Goal: Task Accomplishment & Management: Manage account settings

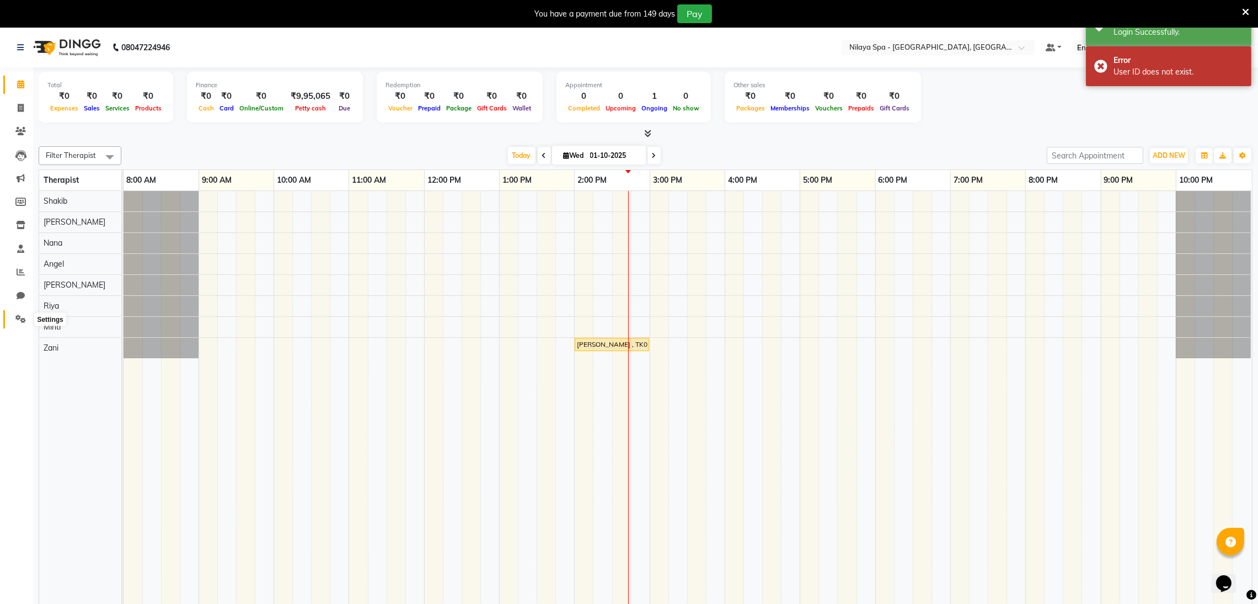
click at [16, 314] on icon at bounding box center [20, 318] width 10 height 8
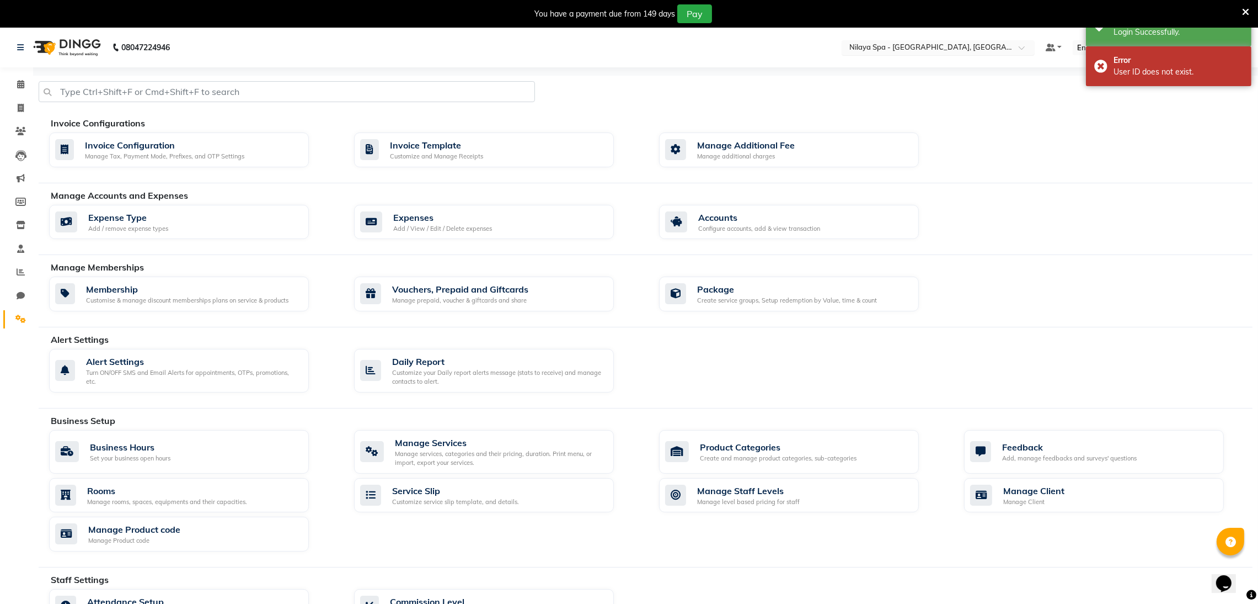
drag, startPoint x: 888, startPoint y: 60, endPoint x: 898, endPoint y: 53, distance: 11.5
click at [888, 60] on nav "08047224946 Select Location × [GEOGRAPHIC_DATA] - [GEOGRAPHIC_DATA], Ranchi Def…" at bounding box center [629, 48] width 1258 height 40
click at [899, 51] on input "text" at bounding box center [927, 48] width 160 height 11
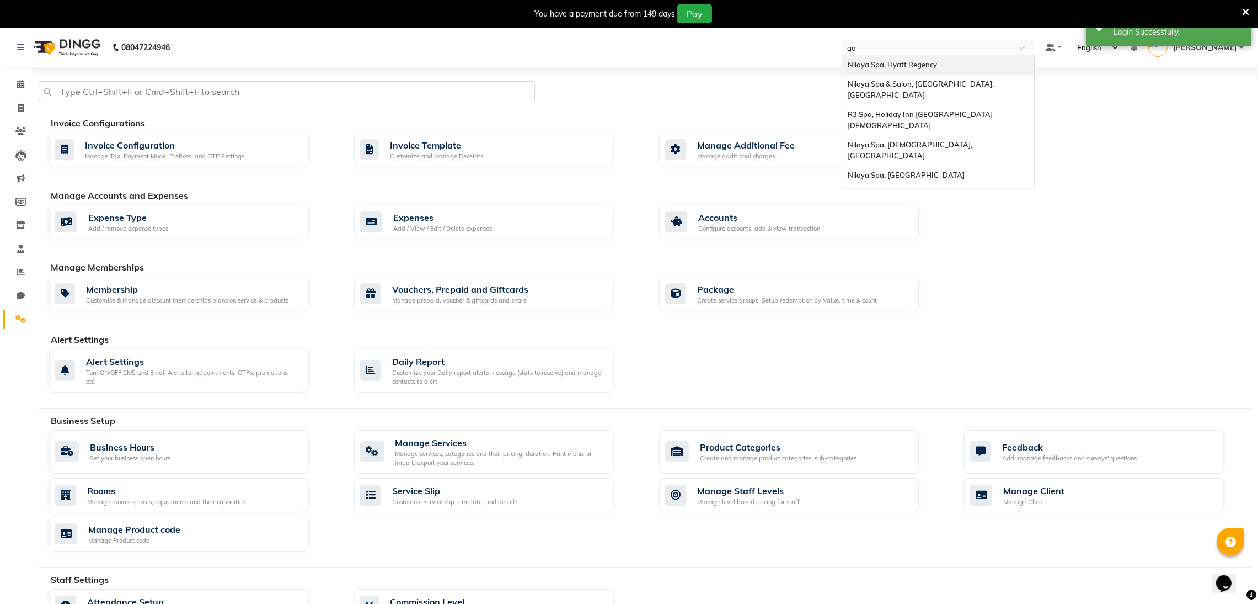
type input "goa"
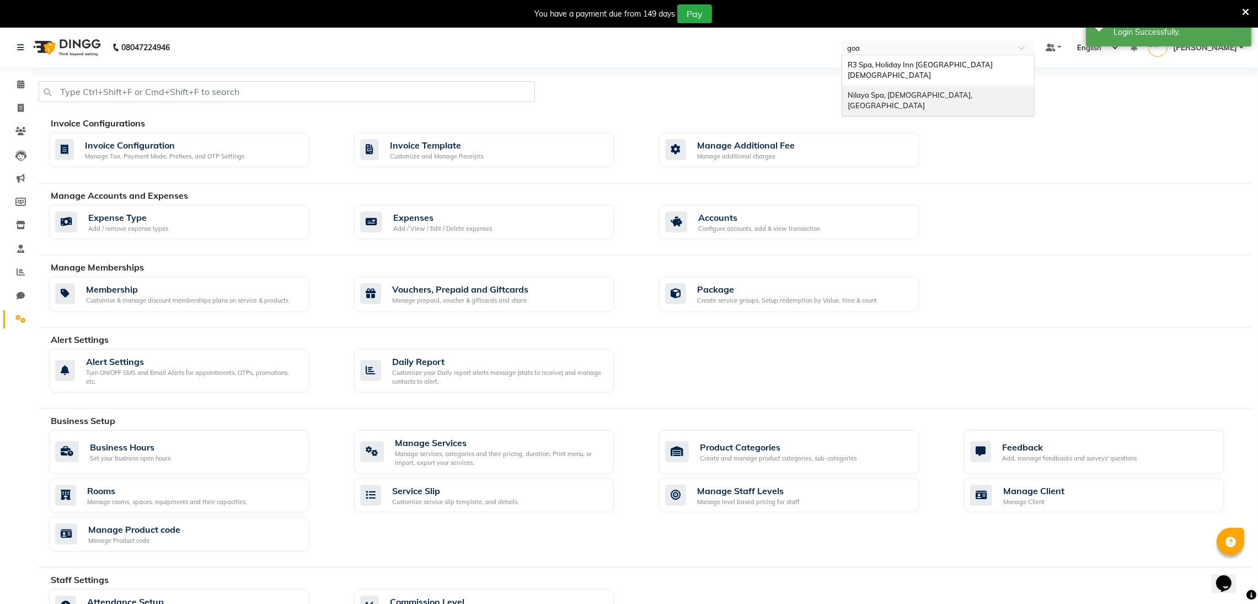
click at [944, 90] on span "Nilaya Spa, [DEMOGRAPHIC_DATA], [GEOGRAPHIC_DATA]" at bounding box center [911, 100] width 126 height 20
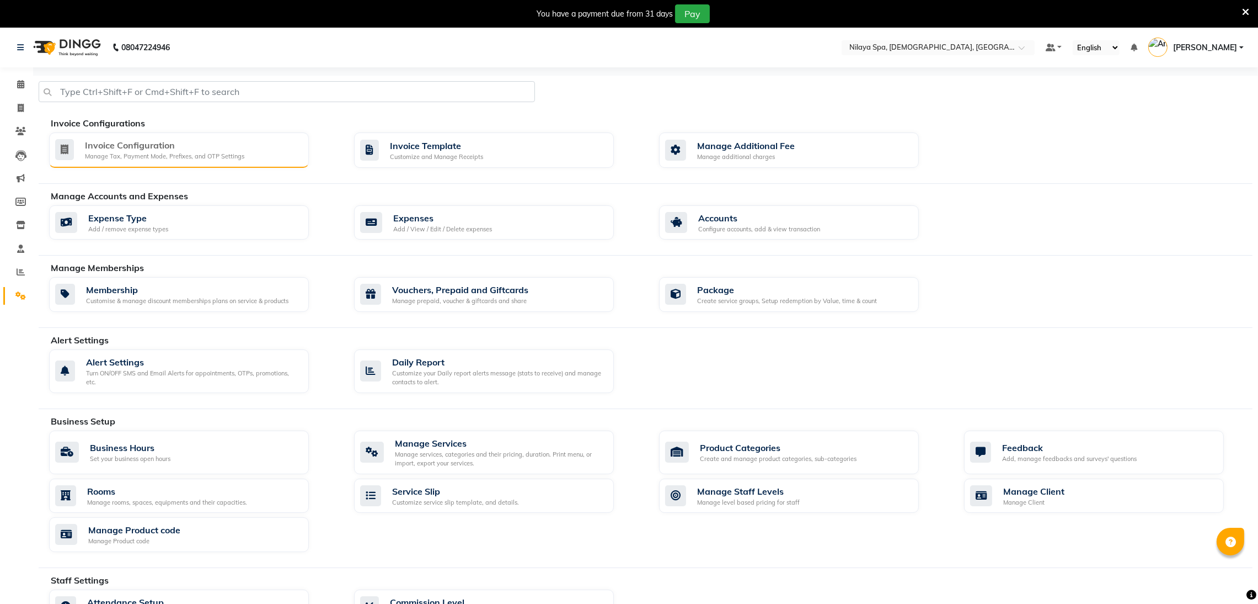
click at [178, 157] on div "Manage Tax, Payment Mode, Prefixes, and OTP Settings" at bounding box center [164, 156] width 159 height 9
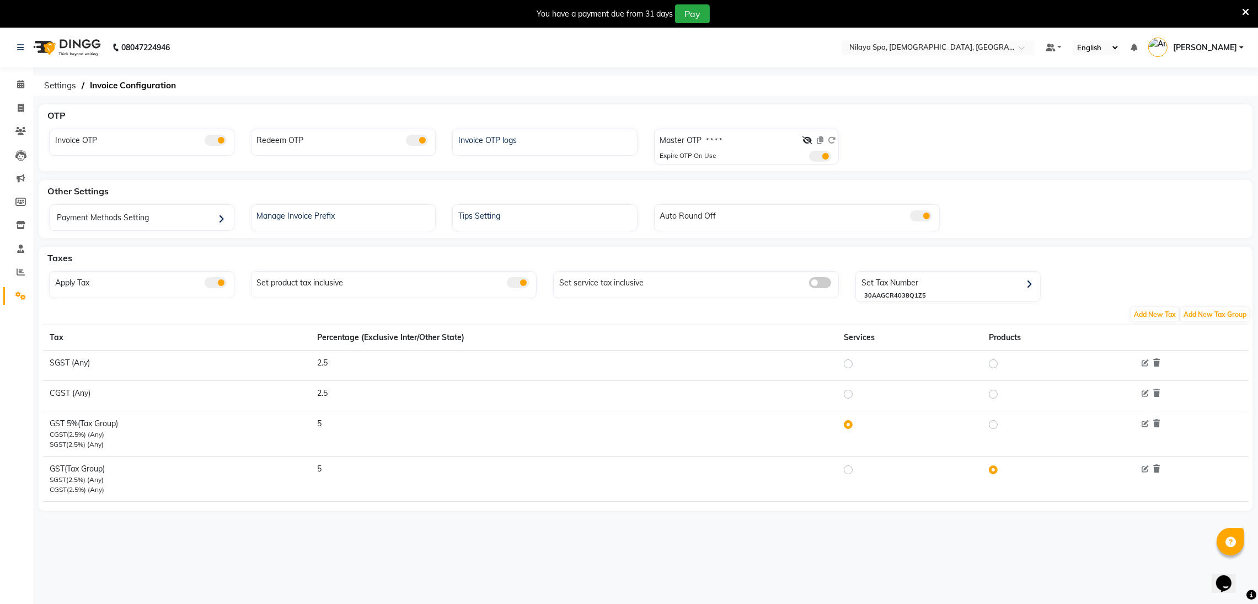
drag, startPoint x: 807, startPoint y: 136, endPoint x: 782, endPoint y: 132, distance: 25.2
click at [807, 136] on icon at bounding box center [808, 140] width 10 height 8
drag, startPoint x: 728, startPoint y: 138, endPoint x: 718, endPoint y: 140, distance: 10.1
click at [719, 140] on div "Master OTP 1949" at bounding box center [748, 143] width 176 height 16
click at [718, 140] on label "1949" at bounding box center [714, 141] width 15 height 10
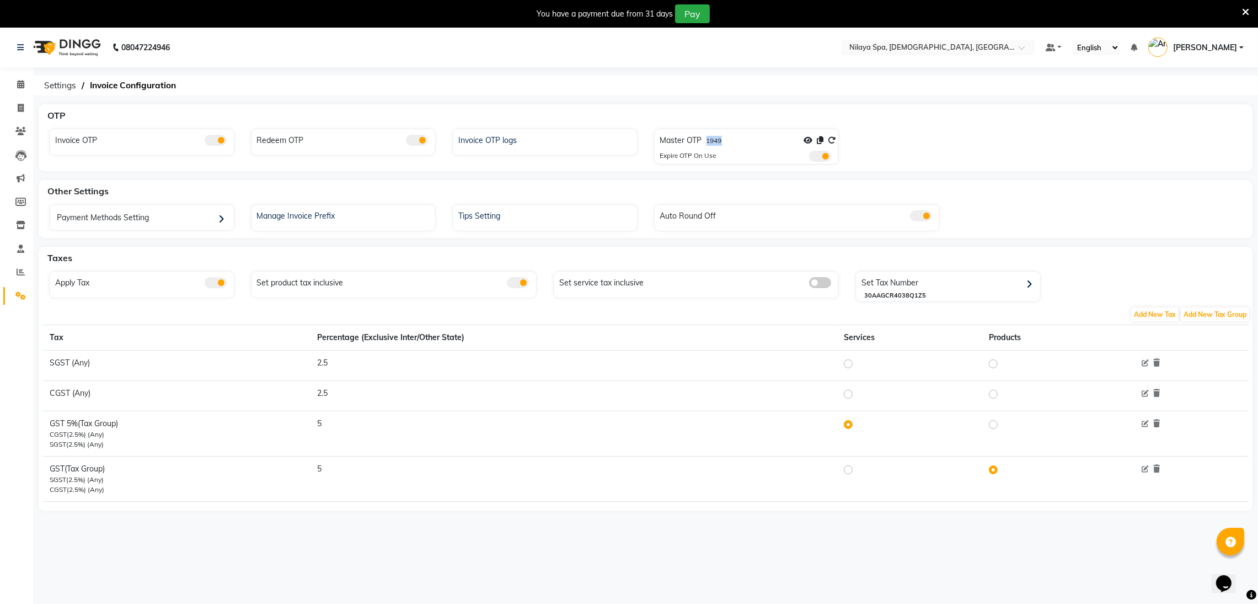
click at [718, 140] on label "1949" at bounding box center [714, 141] width 15 height 10
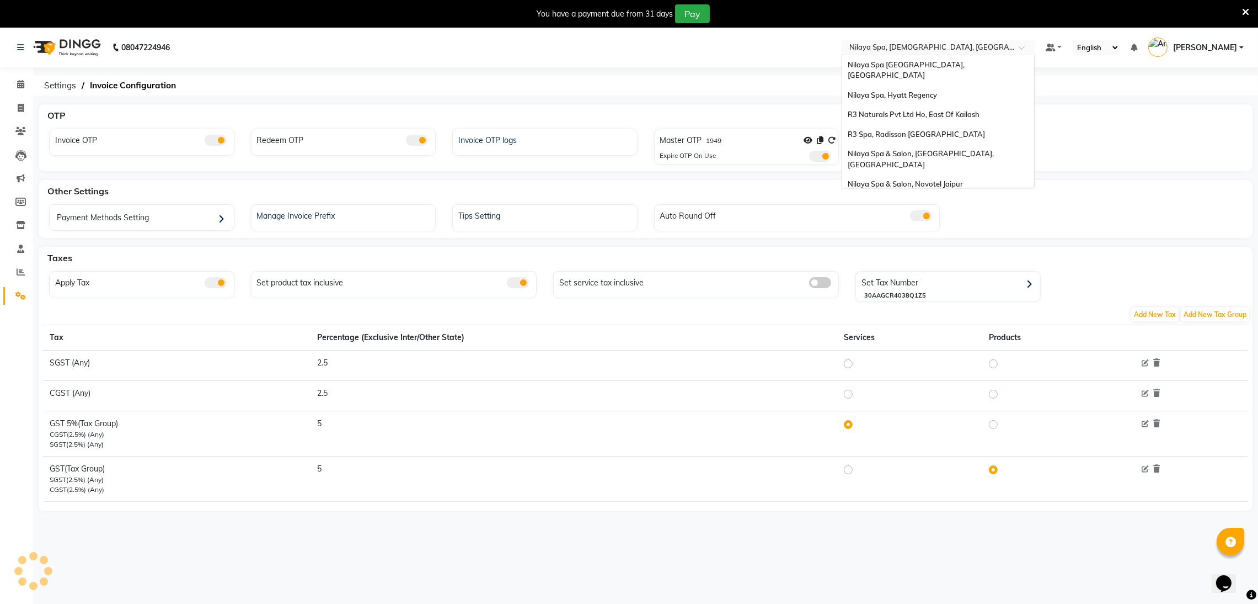
click at [962, 47] on input "text" at bounding box center [927, 48] width 160 height 11
click at [915, 46] on input "text" at bounding box center [927, 48] width 160 height 11
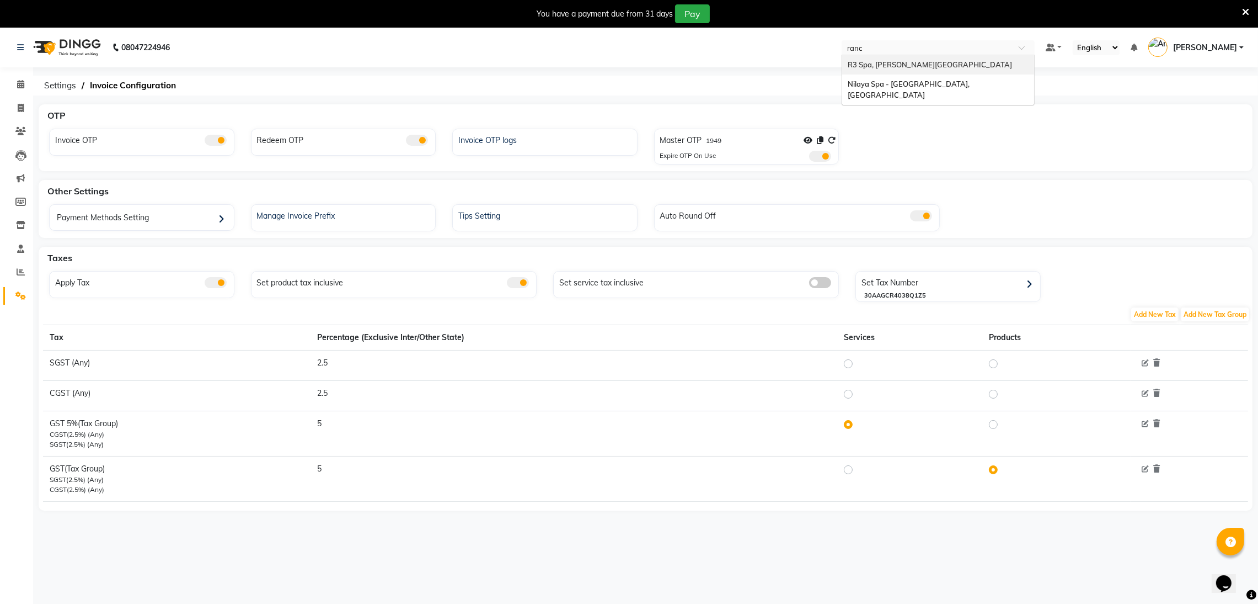
type input "ranch"
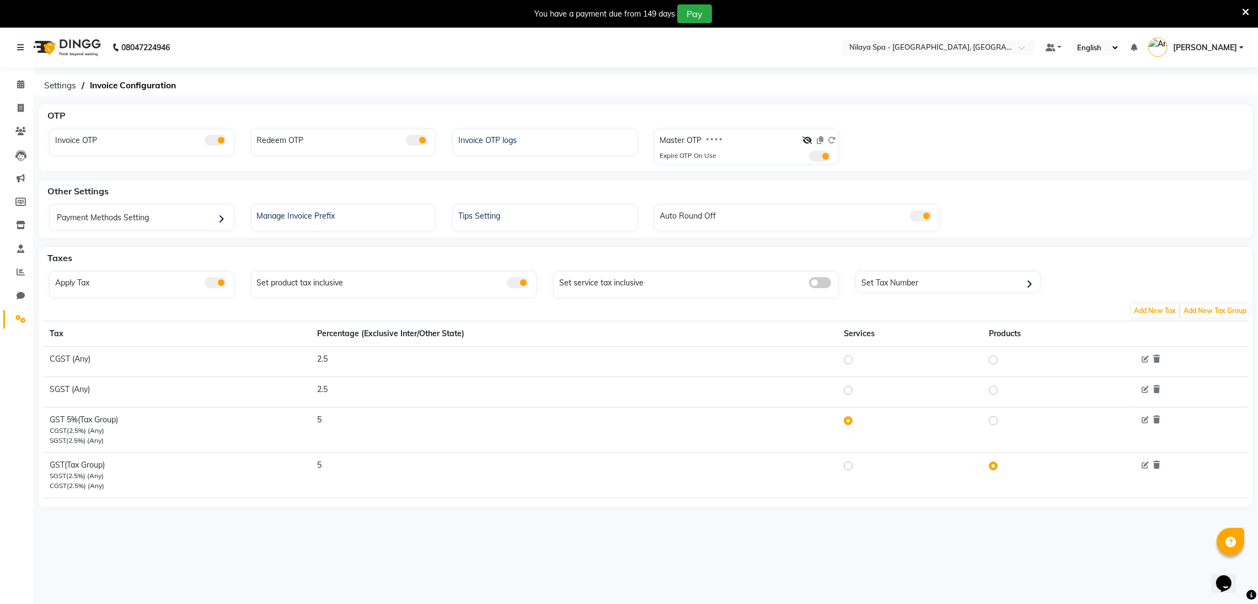
drag, startPoint x: 804, startPoint y: 140, endPoint x: 797, endPoint y: 140, distance: 6.6
click at [804, 140] on icon at bounding box center [808, 140] width 10 height 8
click at [728, 140] on div "Master OTP 9702" at bounding box center [748, 143] width 176 height 16
click at [713, 139] on label "9702" at bounding box center [714, 141] width 15 height 10
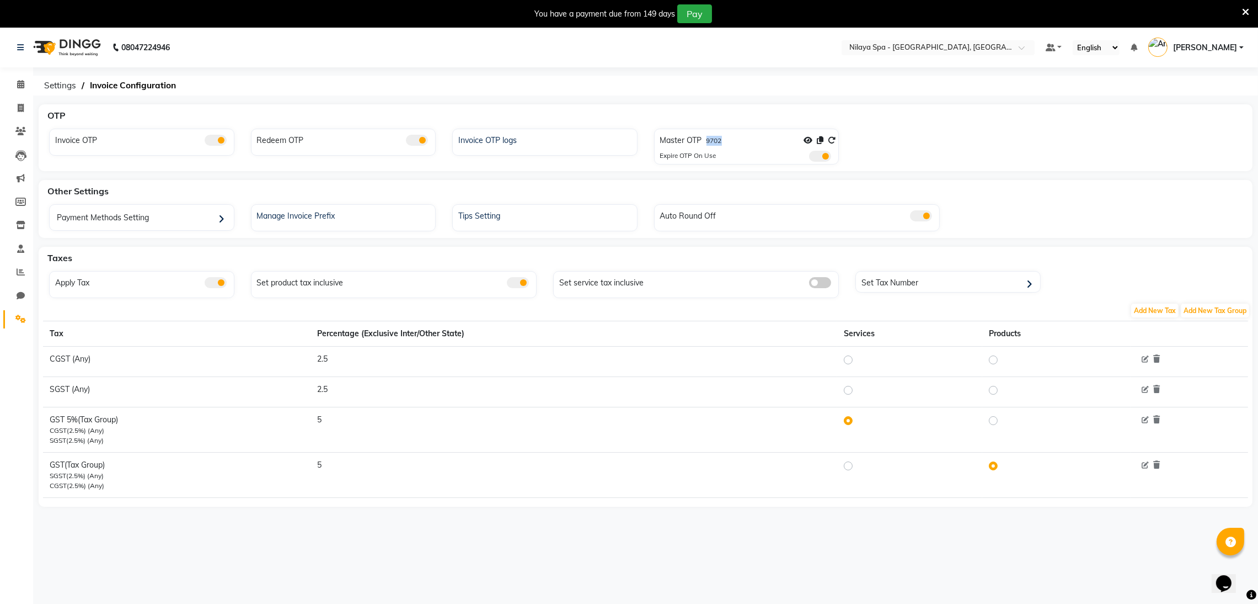
copy label "9702"
